Goal: Task Accomplishment & Management: Use online tool/utility

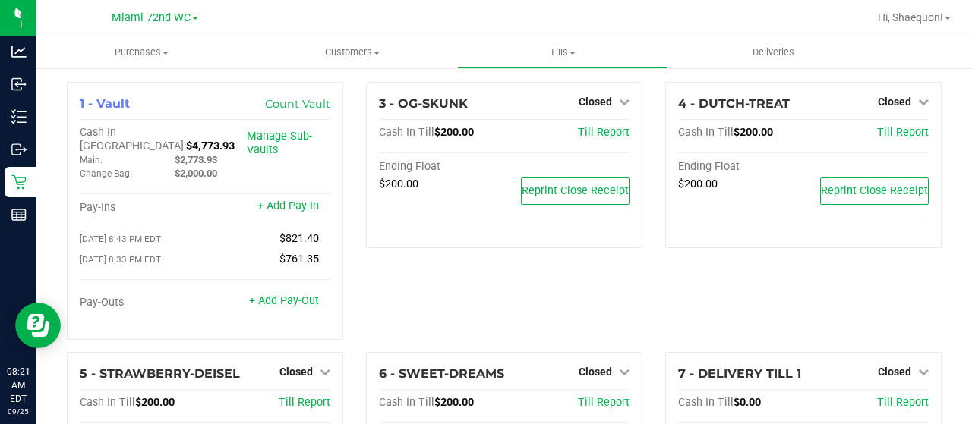
click at [465, 317] on div "3 - OG-SKUNK Closed Open Till Cash In Till $200.00 Till Report Ending Float $20…" at bounding box center [504, 217] width 299 height 270
click at [619, 367] on icon at bounding box center [624, 372] width 11 height 11
click at [602, 397] on link "Open Till" at bounding box center [595, 403] width 40 height 12
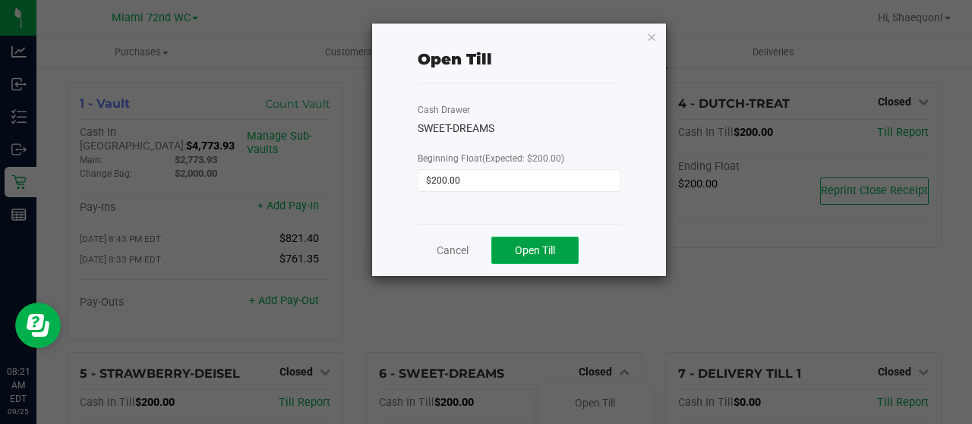
click at [544, 248] on span "Open Till" at bounding box center [535, 250] width 40 height 12
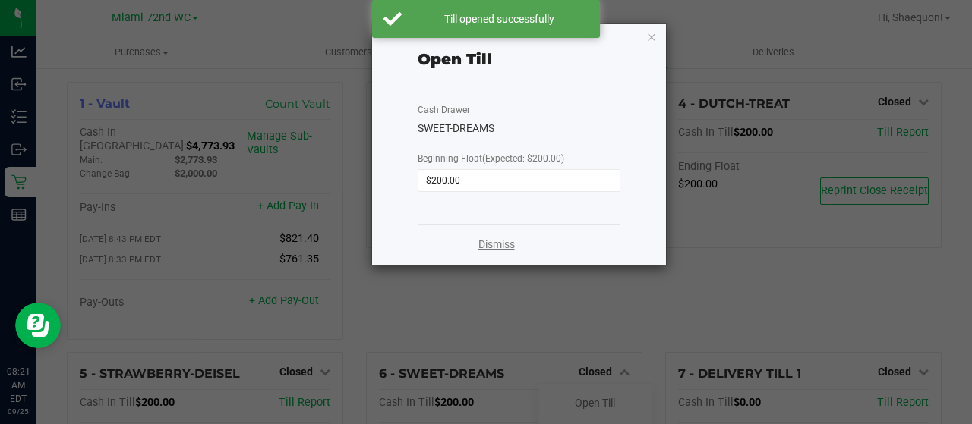
click at [499, 247] on link "Dismiss" at bounding box center [496, 245] width 36 height 16
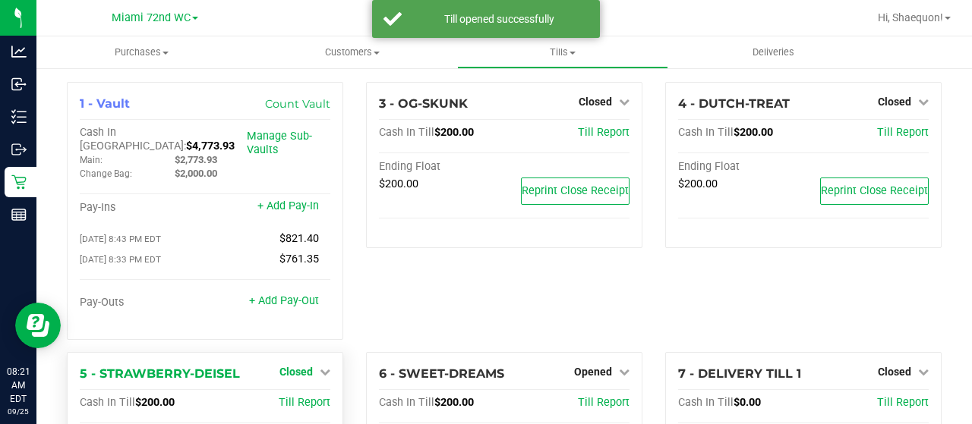
click at [321, 367] on icon at bounding box center [325, 372] width 11 height 11
click at [305, 397] on link "Open Till" at bounding box center [296, 403] width 40 height 12
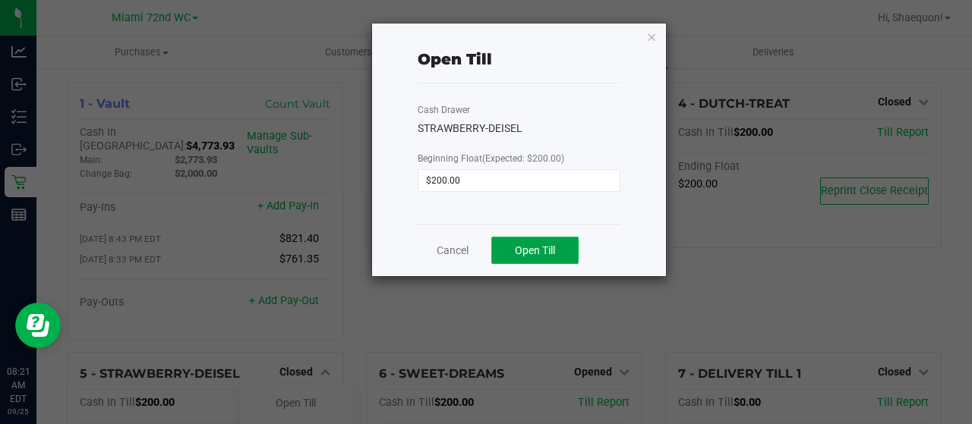
click at [539, 248] on span "Open Till" at bounding box center [535, 250] width 40 height 12
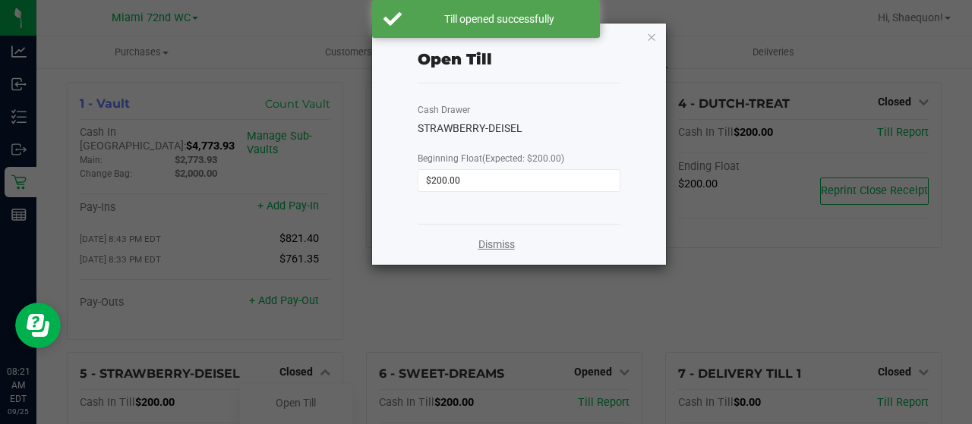
click at [501, 244] on link "Dismiss" at bounding box center [496, 245] width 36 height 16
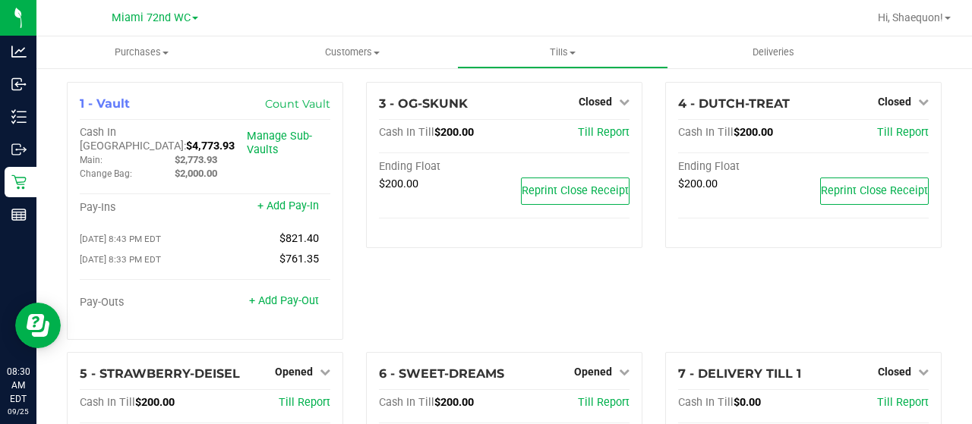
click at [501, 244] on div "3 - OG-SKUNK Closed Open Till Cash In Till $200.00 Till Report Ending Float $20…" at bounding box center [504, 165] width 276 height 166
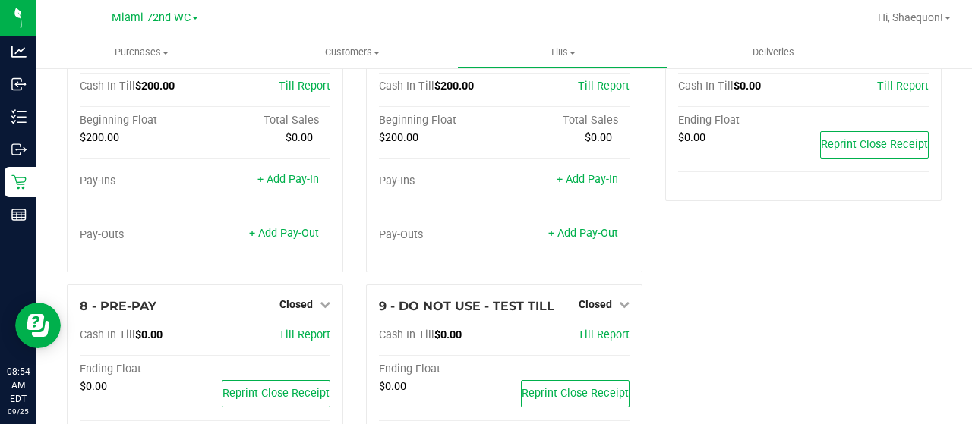
scroll to position [331, 0]
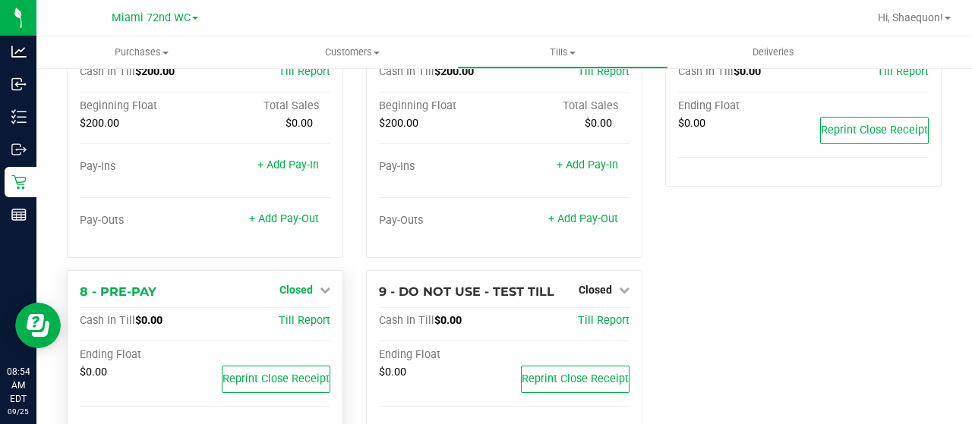
click at [320, 285] on icon at bounding box center [325, 290] width 11 height 11
click at [296, 315] on link "Open Till" at bounding box center [296, 321] width 40 height 12
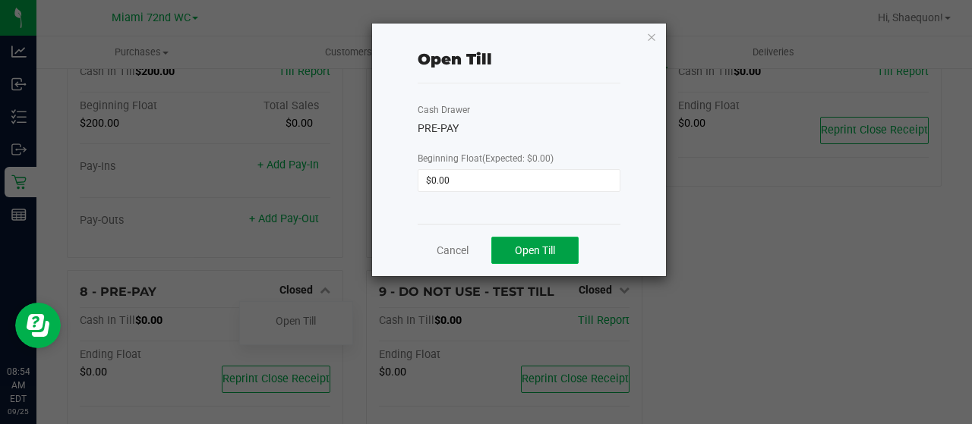
click at [522, 251] on span "Open Till" at bounding box center [535, 250] width 40 height 12
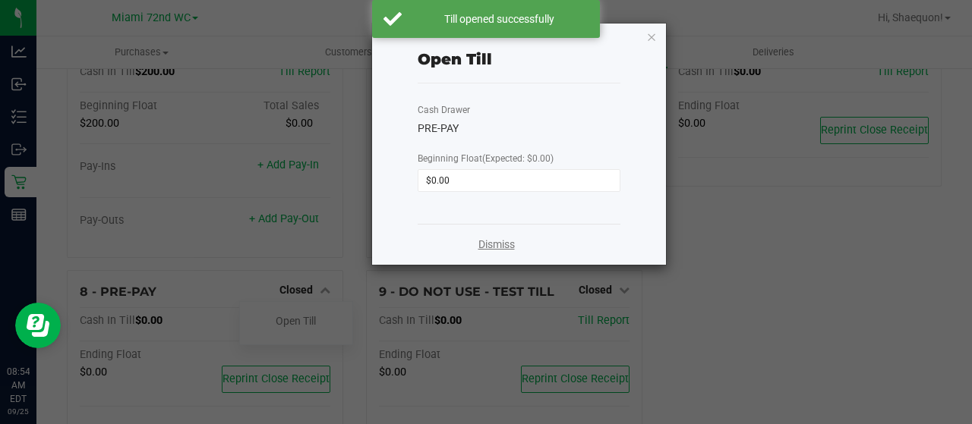
click at [509, 245] on link "Dismiss" at bounding box center [496, 245] width 36 height 16
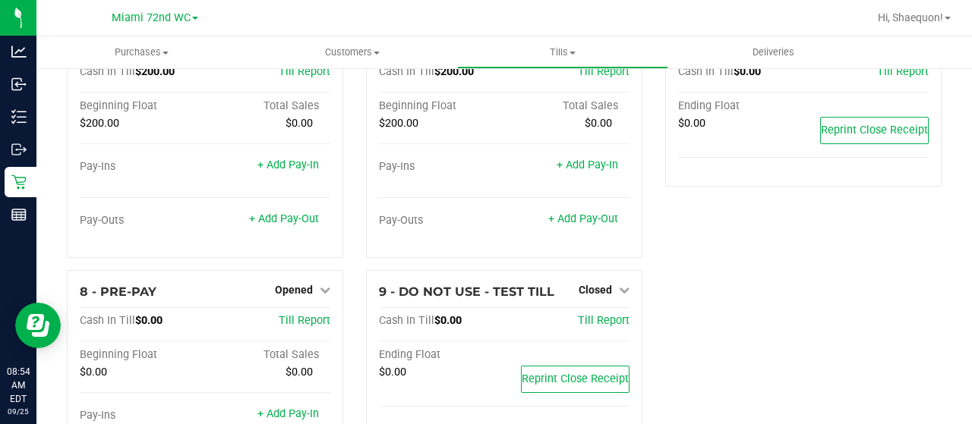
click at [809, 271] on div "1 - Vault Count Vault Cash In Vault: $4,773.93 Main: $2,773.93 Change Bag: $2,0…" at bounding box center [503, 135] width 897 height 768
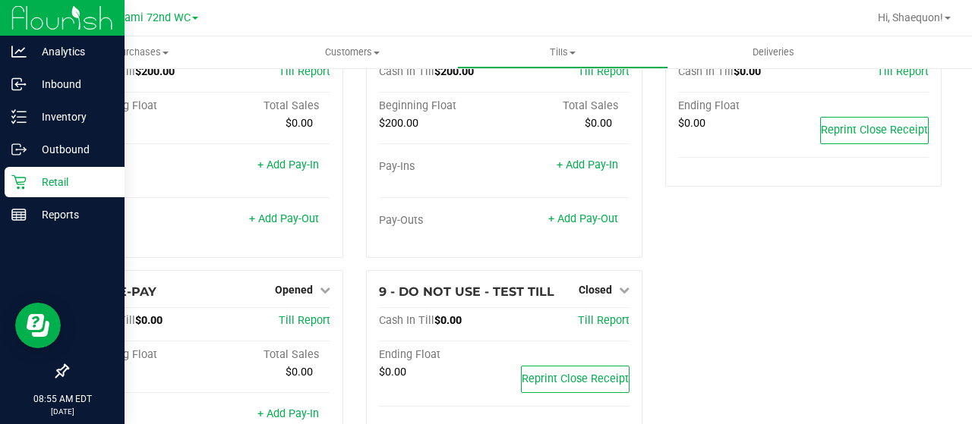
click at [74, 186] on p "Retail" at bounding box center [72, 182] width 91 height 18
